Goal: Information Seeking & Learning: Learn about a topic

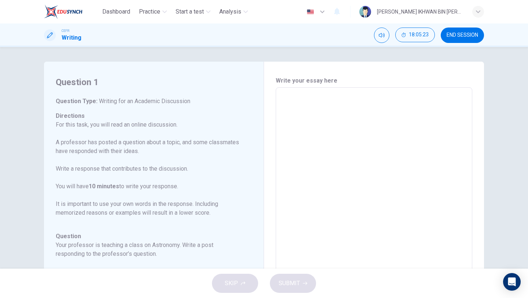
scroll to position [105, 0]
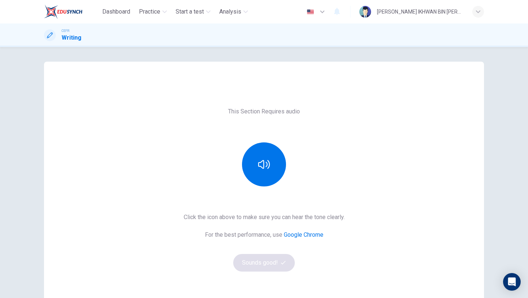
click at [74, 12] on img at bounding box center [63, 11] width 39 height 15
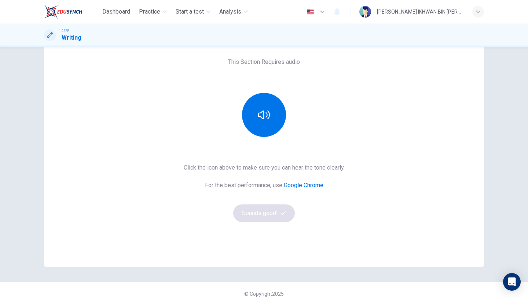
scroll to position [57, 0]
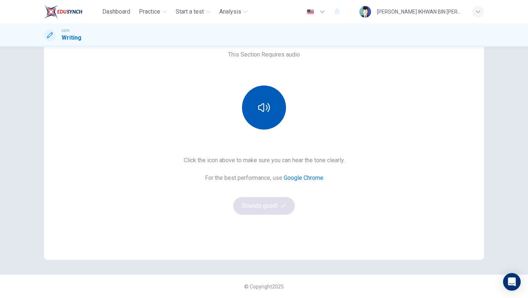
click at [255, 121] on button "button" at bounding box center [264, 108] width 44 height 44
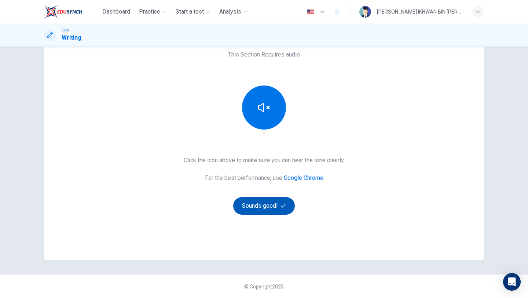
click at [259, 206] on button "Sounds good!" at bounding box center [264, 206] width 62 height 18
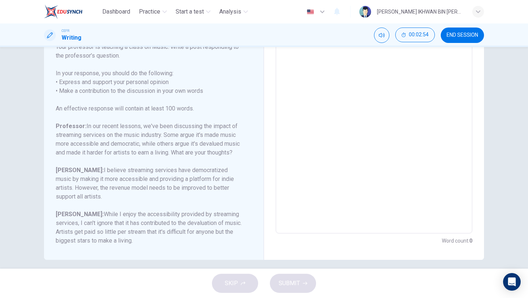
scroll to position [105, 0]
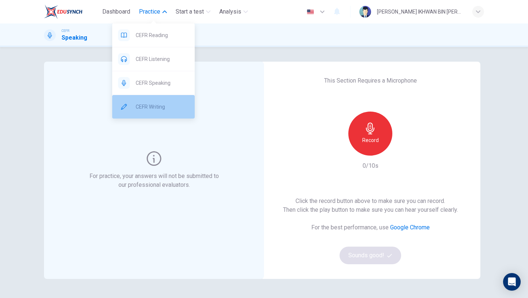
click at [159, 99] on div "CEFR Writing" at bounding box center [153, 106] width 83 height 23
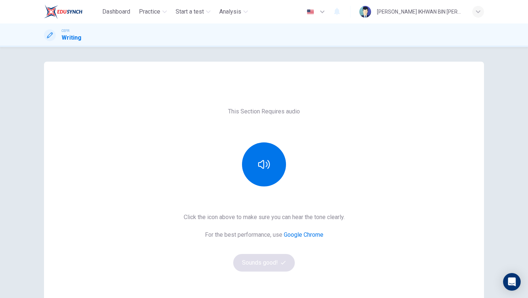
scroll to position [14, 0]
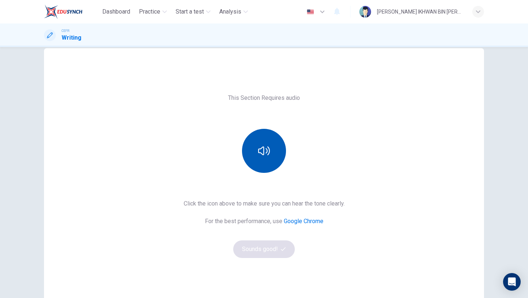
click at [265, 135] on button "button" at bounding box center [264, 151] width 44 height 44
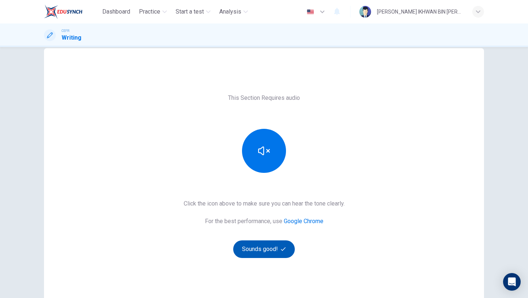
click at [262, 252] on button "Sounds good!" at bounding box center [264, 249] width 62 height 18
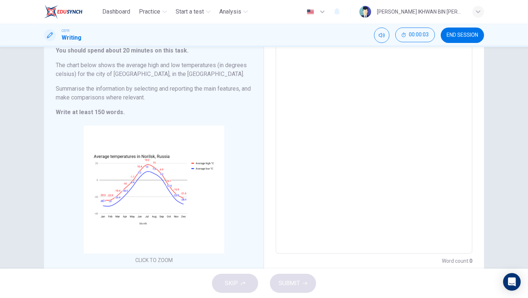
scroll to position [49, 0]
